Goal: Information Seeking & Learning: Learn about a topic

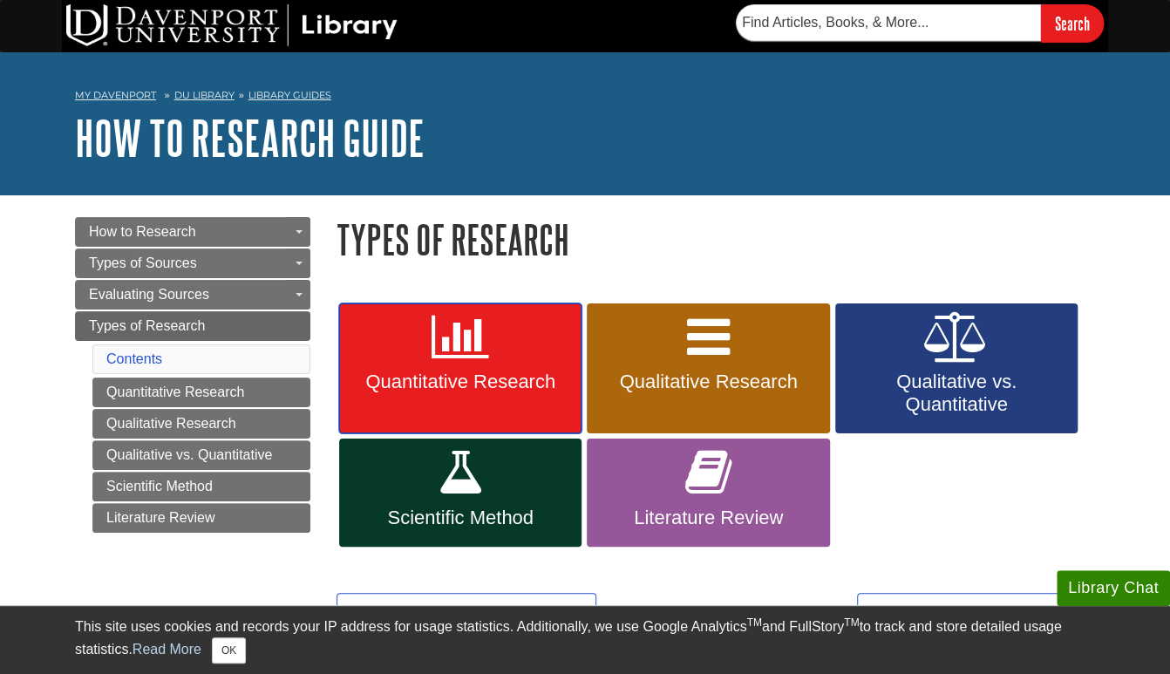
click at [454, 363] on link "Quantitative Research" at bounding box center [460, 368] width 242 height 131
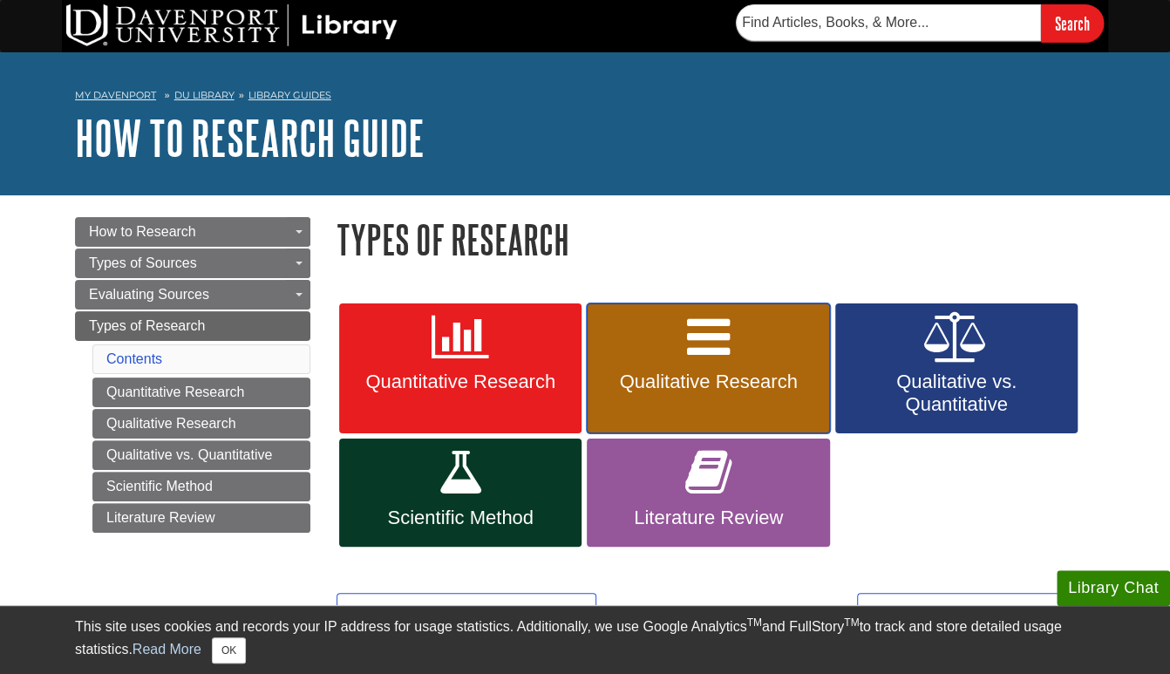
click at [735, 373] on span "Qualitative Research" at bounding box center [708, 381] width 216 height 23
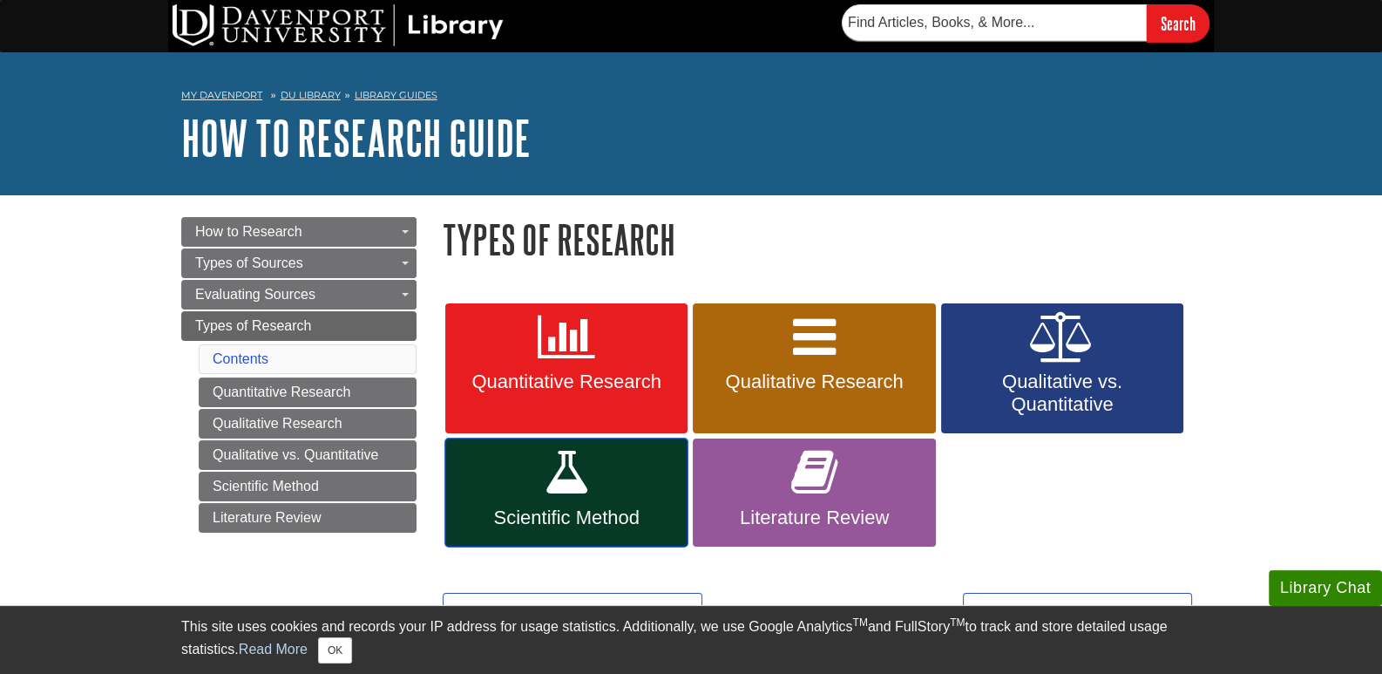
click at [568, 479] on icon at bounding box center [567, 472] width 46 height 51
drag, startPoint x: 1351, startPoint y: 0, endPoint x: 82, endPoint y: 260, distance: 1295.2
click at [82, 260] on body "Library Chat This site uses cookies and records your IP address for usage stati…" at bounding box center [691, 553] width 1382 height 1107
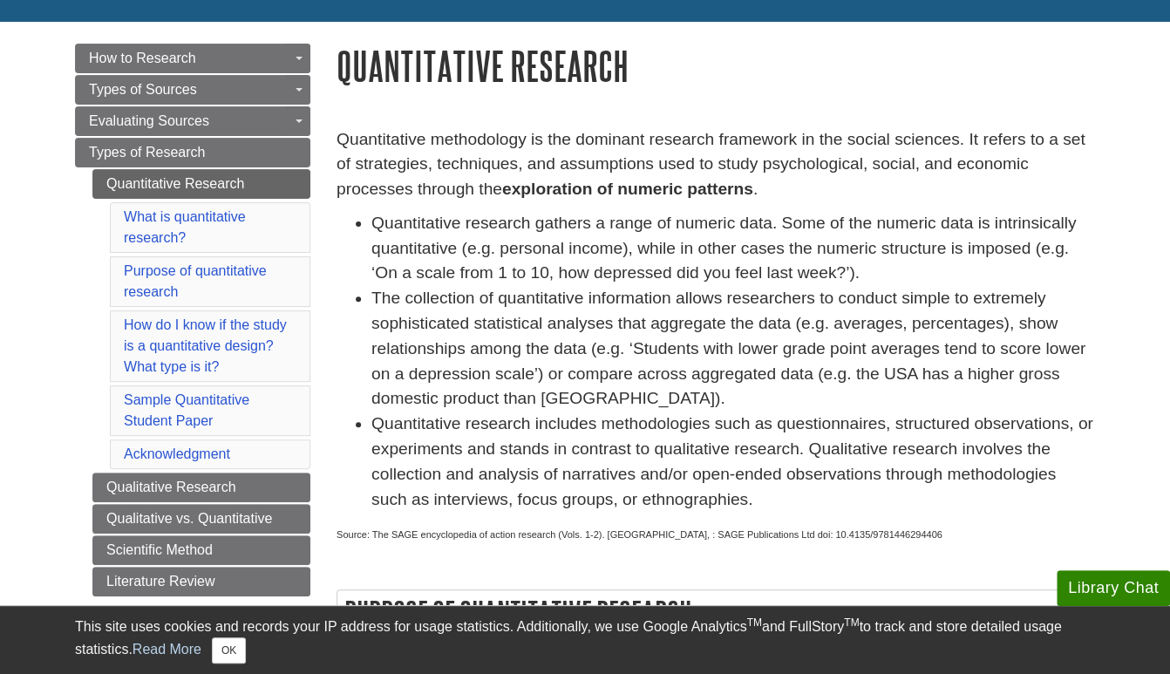
scroll to position [261, 0]
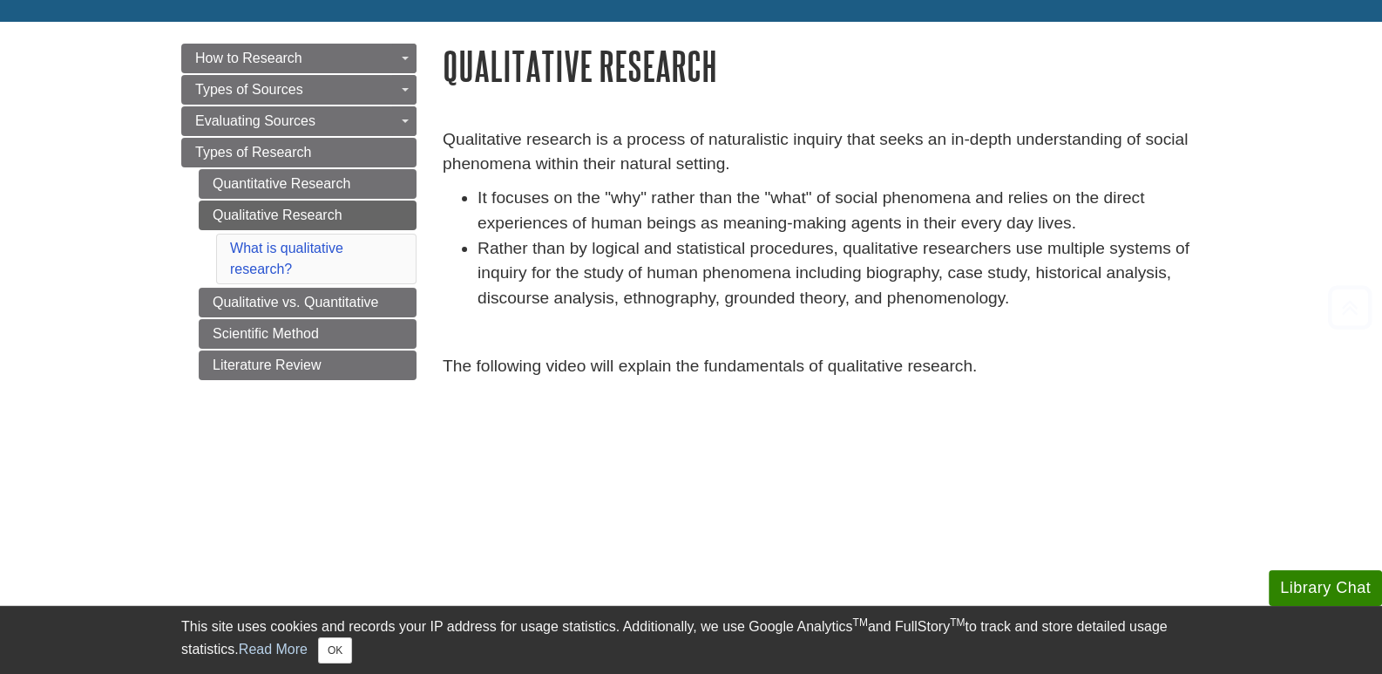
scroll to position [261, 0]
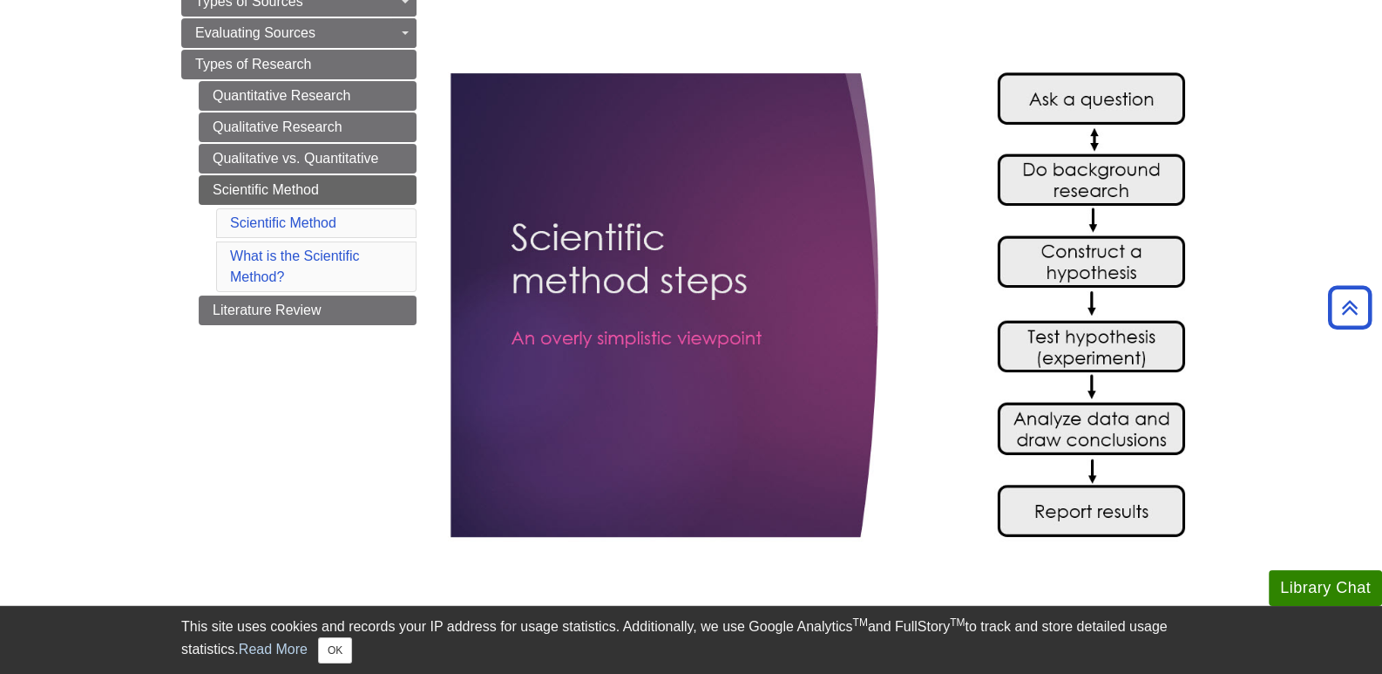
scroll to position [348, 0]
